Goal: Check status

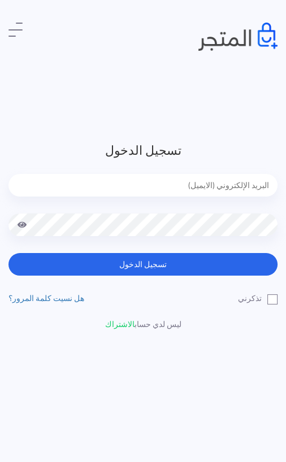
type input "[EMAIL_ADDRESS][DOMAIN_NAME]"
click at [143, 264] on button "تسجيل الدخول" at bounding box center [142, 264] width 269 height 23
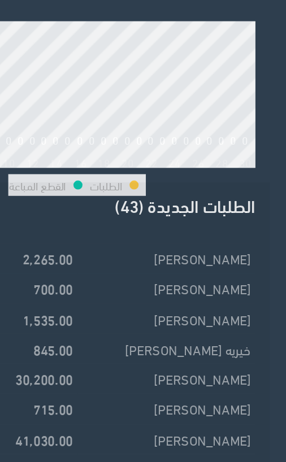
scroll to position [199, 0]
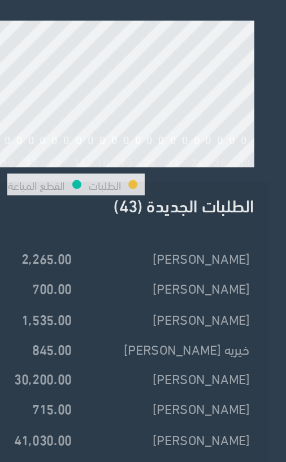
click at [150, 273] on td "زينب احمد" at bounding box center [205, 282] width 111 height 19
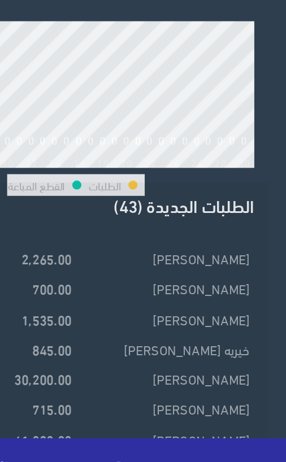
click at [150, 343] on td "Marwa Mohamed" at bounding box center [205, 352] width 111 height 19
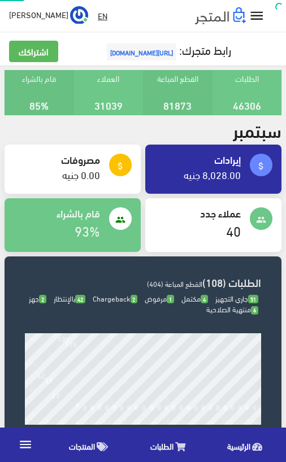
scroll to position [168, 0]
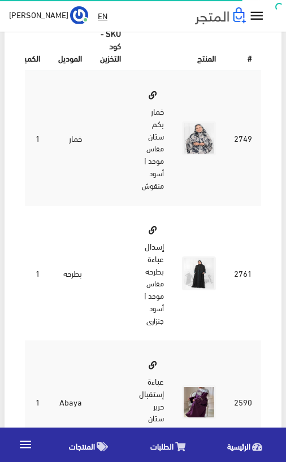
scroll to position [793, 0]
click at [198, 121] on img at bounding box center [199, 138] width 34 height 34
click at [258, 254] on td "2761" at bounding box center [243, 273] width 36 height 135
click at [200, 256] on img at bounding box center [199, 273] width 34 height 34
click at [263, 104] on div "# المنتج SKU - كود التخزين الموديل الكمية السعر اﻹجمالي 2749 خمار 1 2761 1 1" at bounding box center [143, 333] width 254 height 644
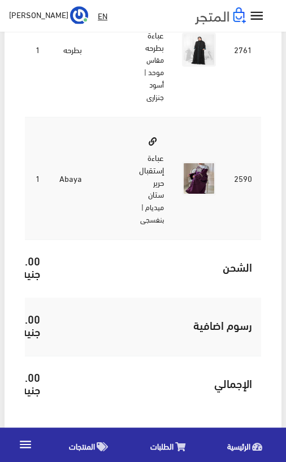
scroll to position [1017, 0]
click at [197, 167] on img at bounding box center [199, 179] width 34 height 34
click at [271, 277] on div "المنتجات # المنتج SKU - كود التخزين الموديل الكمية السعر اﻹجمالي 2749 خمار 1 27…" at bounding box center [143, 96] width 277 height 696
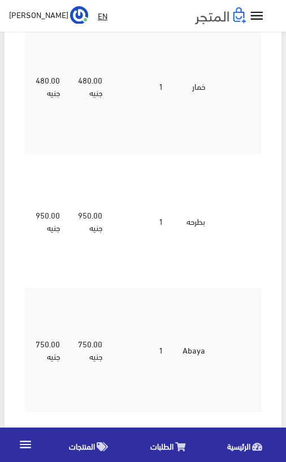
scroll to position [0, -128]
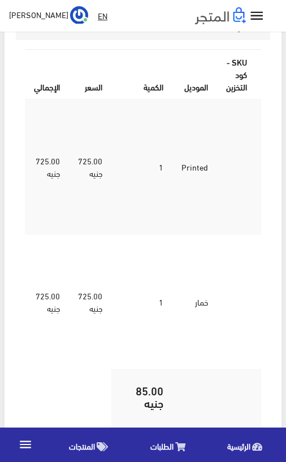
scroll to position [0, -128]
